Goal: Task Accomplishment & Management: Complete application form

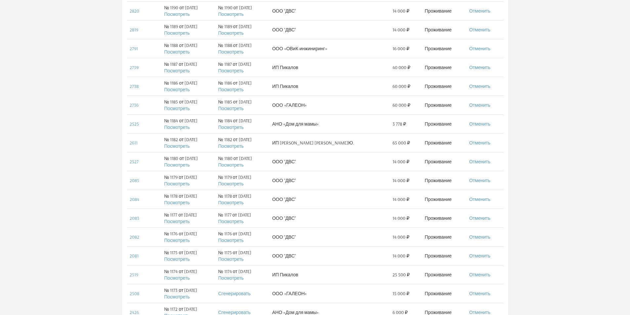
scroll to position [339, 0]
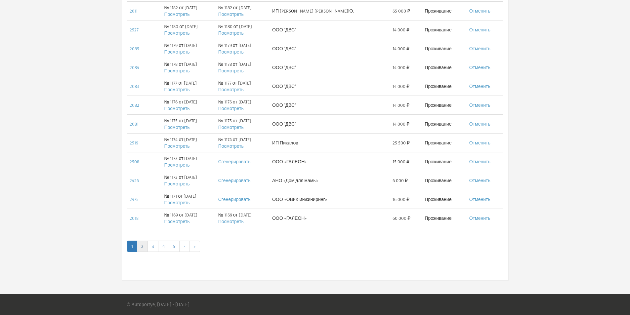
click at [142, 247] on link "2" at bounding box center [142, 246] width 11 height 11
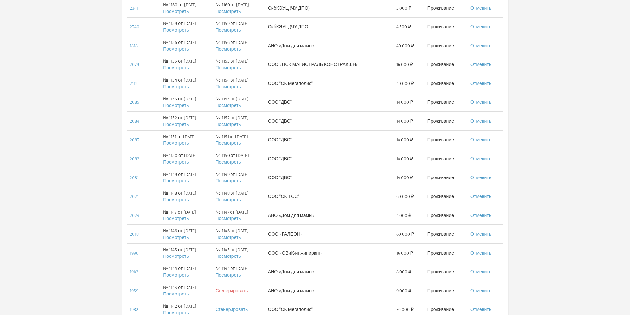
scroll to position [330, 0]
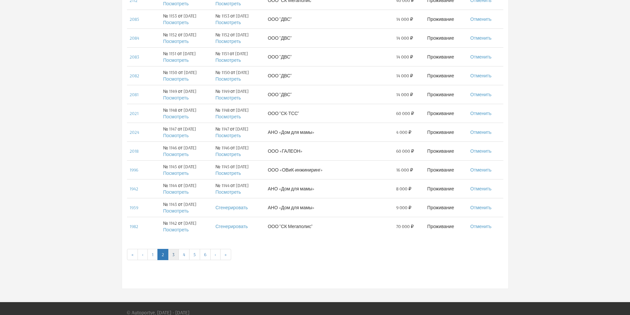
click at [175, 256] on link "3" at bounding box center [173, 254] width 11 height 11
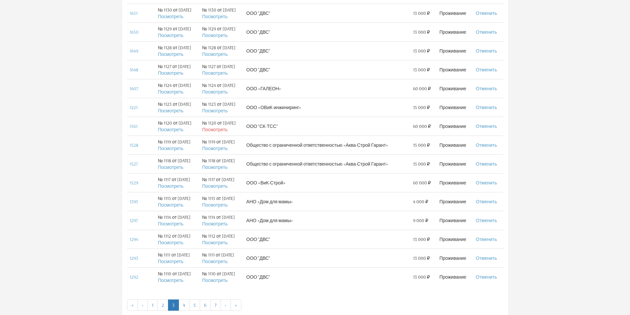
scroll to position [297, 0]
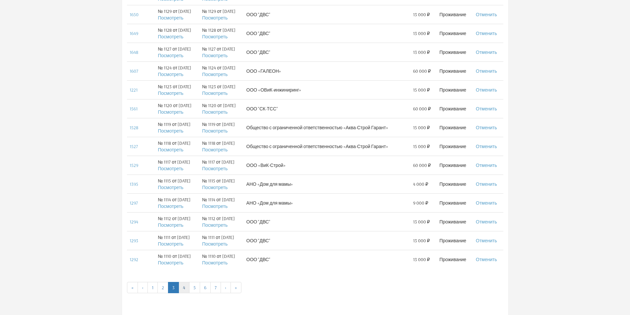
click at [185, 291] on link "4" at bounding box center [183, 287] width 11 height 11
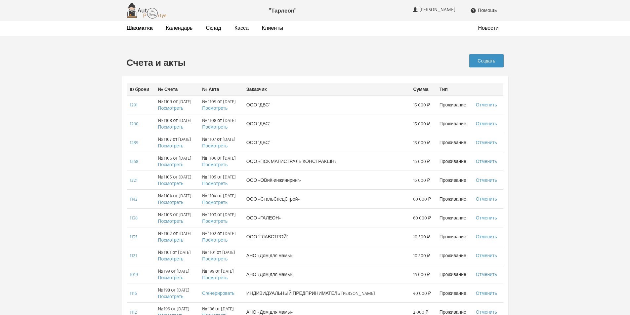
click at [492, 60] on link "Создать" at bounding box center [486, 60] width 34 height 13
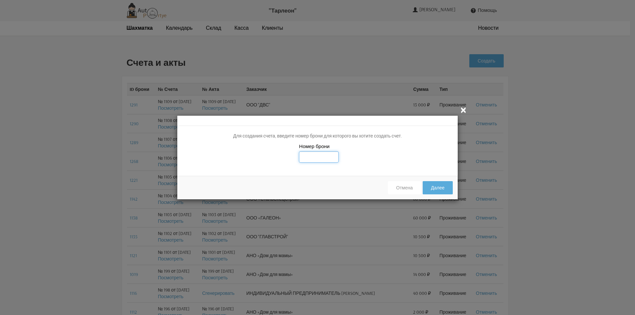
click at [309, 156] on input "text" at bounding box center [319, 156] width 40 height 11
type input "1146"
click at [436, 187] on button "Далее" at bounding box center [437, 187] width 30 height 13
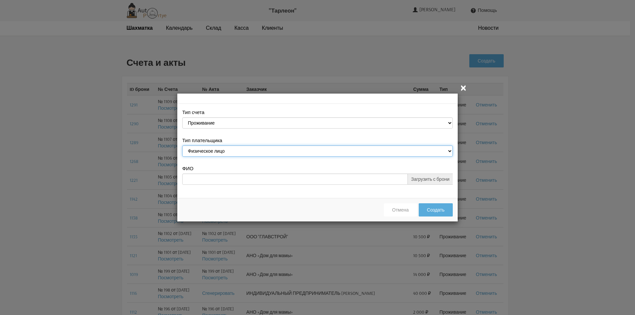
click at [311, 150] on select "Физическое лицо Юридическое лицо" at bounding box center [317, 150] width 270 height 11
select select "legal_entity"
click at [182, 146] on select "Физическое лицо Юридическое лицо" at bounding box center [317, 150] width 270 height 11
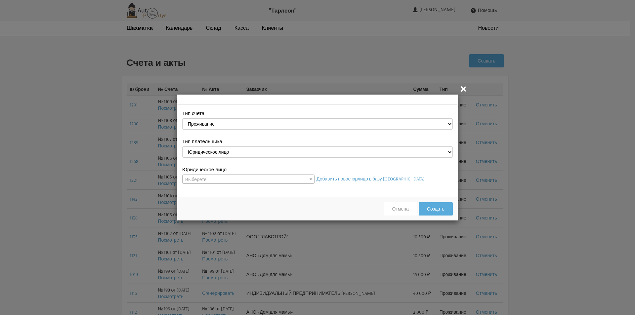
click at [220, 179] on span "Выберете..." at bounding box center [248, 179] width 132 height 9
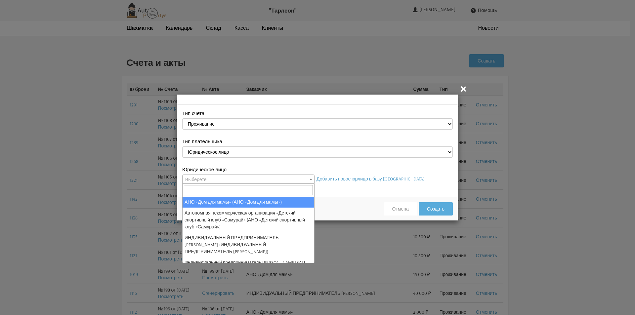
select select "26"
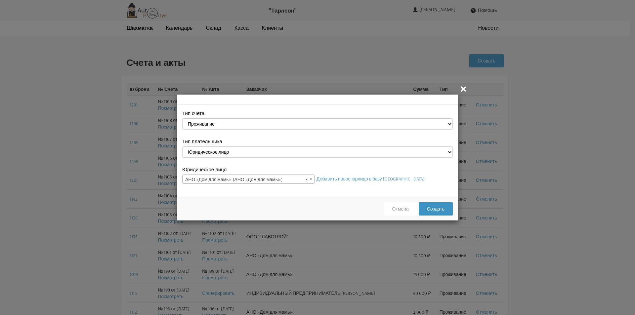
click at [438, 212] on button "Создать" at bounding box center [435, 208] width 34 height 13
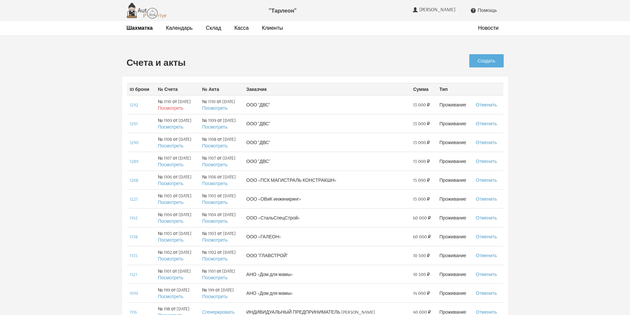
click at [173, 107] on link "Посмотреть" at bounding box center [170, 108] width 25 height 6
